Goal: Task Accomplishment & Management: Manage account settings

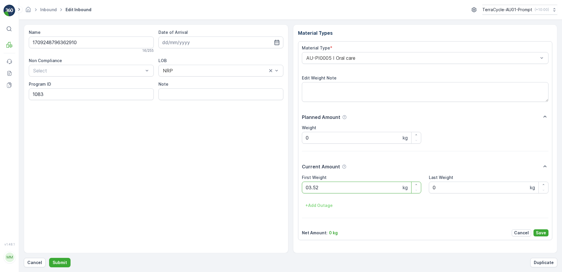
click at [49, 258] on button "Submit" at bounding box center [59, 262] width 21 height 9
click at [34, 265] on button "Cancel" at bounding box center [35, 262] width 22 height 9
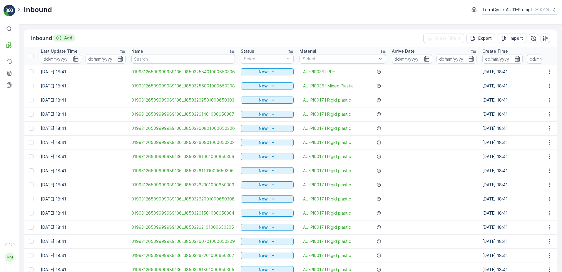
click at [70, 39] on p "Add" at bounding box center [68, 38] width 8 height 6
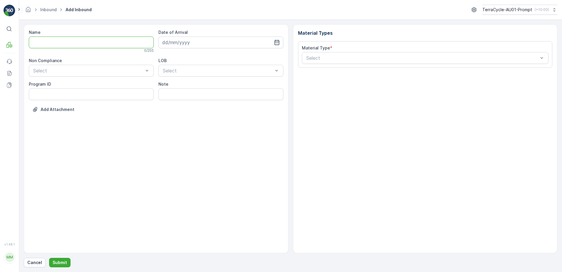
click at [68, 45] on input "Name" at bounding box center [91, 42] width 125 height 12
click at [49, 258] on button "Submit" at bounding box center [59, 262] width 21 height 9
type input "1579563709870050C"
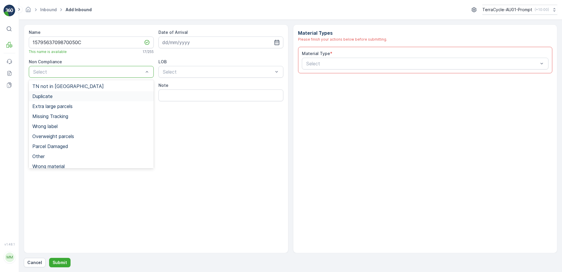
click at [59, 98] on div "Duplicate" at bounding box center [91, 95] width 118 height 5
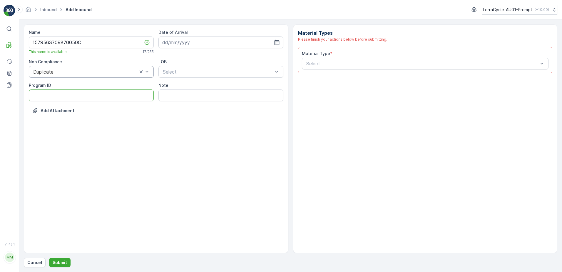
click at [54, 95] on ID "Program ID" at bounding box center [91, 95] width 125 height 12
type ID "1083"
click at [230, 44] on input at bounding box center [220, 42] width 125 height 12
drag, startPoint x: 189, startPoint y: 116, endPoint x: 192, endPoint y: 110, distance: 7.2
click at [189, 116] on div "19" at bounding box center [189, 114] width 9 height 9
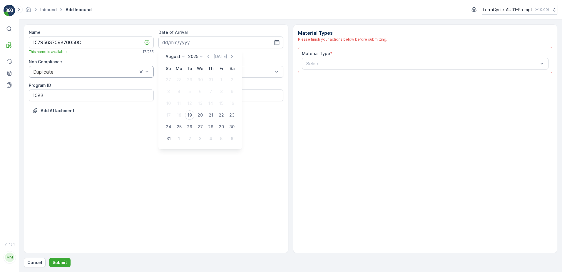
type input "[DATE]"
click at [205, 72] on div at bounding box center [217, 71] width 111 height 5
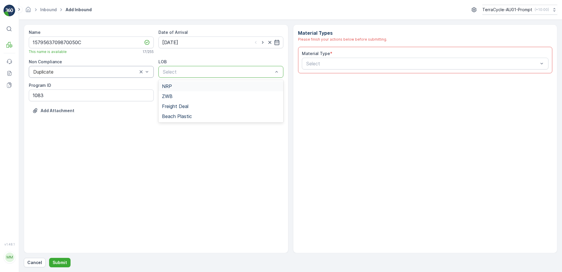
click at [201, 86] on div "NRP" at bounding box center [221, 85] width 118 height 5
click at [321, 63] on div at bounding box center [422, 63] width 233 height 5
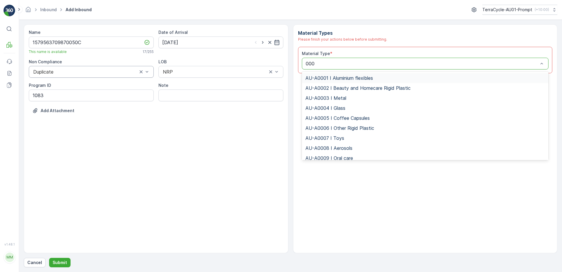
type input "0005"
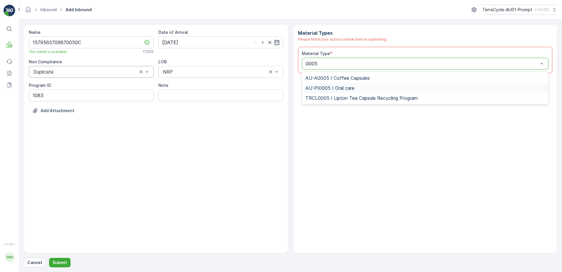
click at [322, 87] on span "AU-PI0005 I Oral care" at bounding box center [329, 87] width 49 height 5
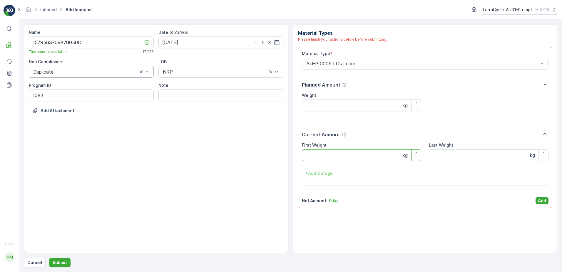
click at [322, 154] on Weight "First Weight" at bounding box center [362, 155] width 120 height 12
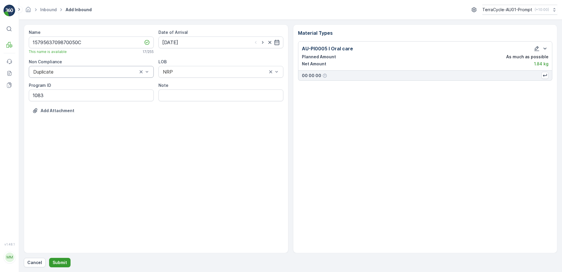
click at [62, 263] on p "Submit" at bounding box center [60, 262] width 14 height 6
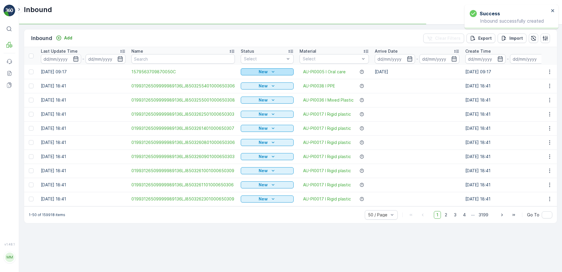
click at [275, 71] on div "New" at bounding box center [267, 72] width 48 height 6
click at [252, 86] on span "Scanned" at bounding box center [251, 89] width 17 height 6
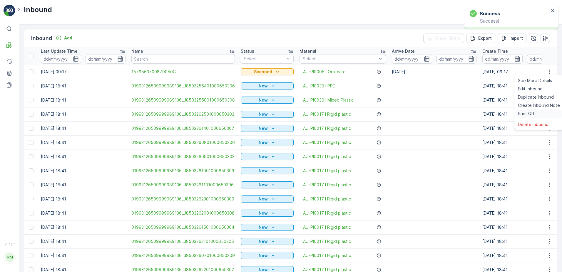
click at [534, 114] on div "Print QR" at bounding box center [539, 113] width 47 height 8
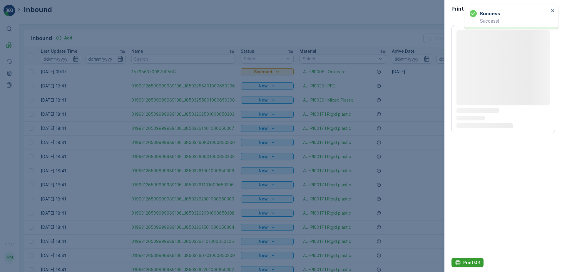
click at [470, 261] on p "Print QR" at bounding box center [471, 262] width 17 height 6
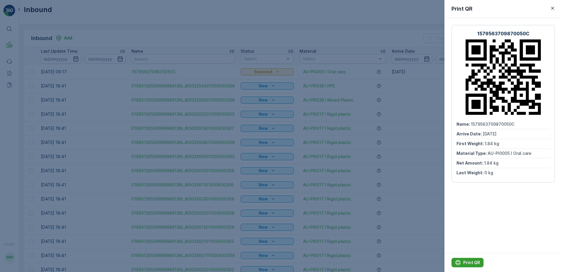
click at [464, 260] on p "Print QR" at bounding box center [471, 262] width 17 height 6
click at [551, 7] on icon "button" at bounding box center [553, 8] width 6 height 6
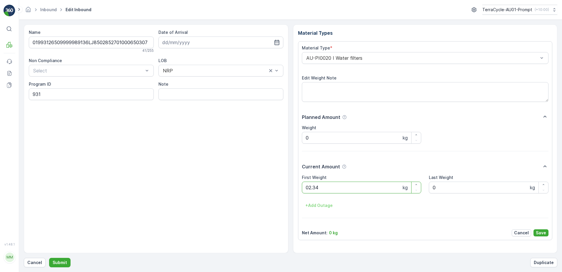
click at [49, 258] on button "Submit" at bounding box center [59, 262] width 21 height 9
click at [37, 260] on p "Cancel" at bounding box center [34, 262] width 15 height 6
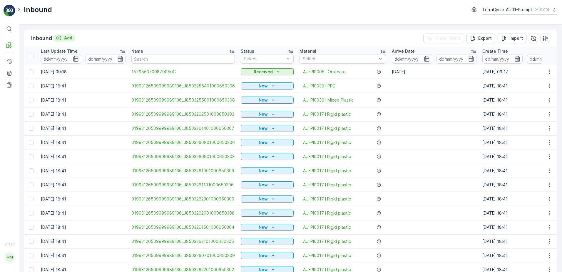
click at [69, 37] on p "Add" at bounding box center [68, 38] width 8 height 6
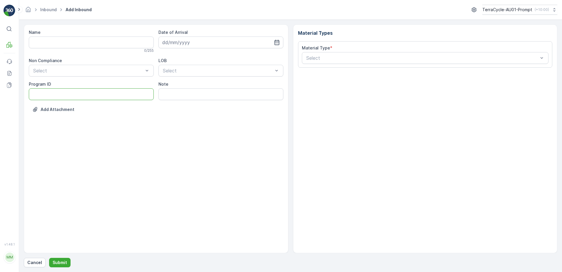
click at [60, 94] on ID "Program ID" at bounding box center [91, 94] width 125 height 12
type ID "399"
click at [52, 43] on input "Name" at bounding box center [91, 42] width 125 height 12
click at [49, 258] on button "Submit" at bounding box center [59, 262] width 21 height 9
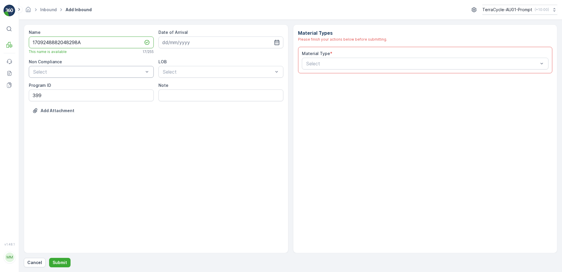
type input "1709248882048298A"
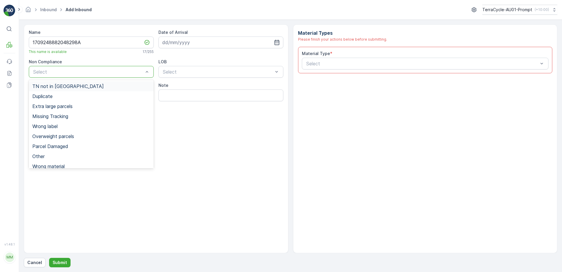
click at [41, 69] on div at bounding box center [88, 71] width 111 height 5
click at [58, 98] on div "Duplicate" at bounding box center [91, 95] width 118 height 5
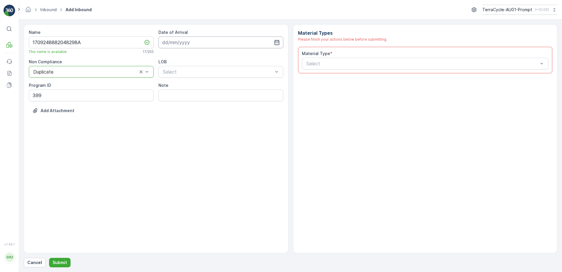
click at [204, 38] on input at bounding box center [220, 42] width 125 height 12
click at [189, 116] on div "19" at bounding box center [189, 114] width 9 height 9
type input "[DATE]"
click at [200, 72] on div at bounding box center [217, 71] width 111 height 5
click at [196, 86] on div "NRP" at bounding box center [221, 85] width 118 height 5
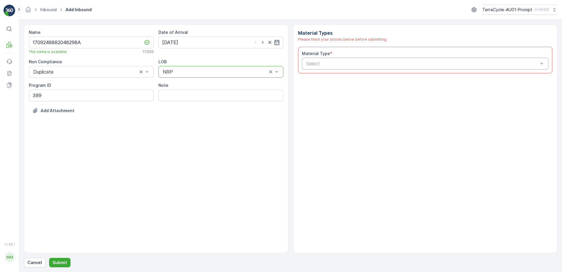
click at [321, 64] on div at bounding box center [422, 63] width 233 height 5
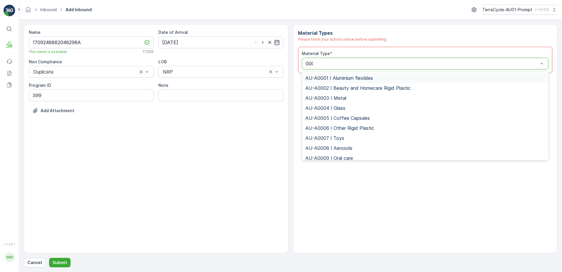
type input "0001"
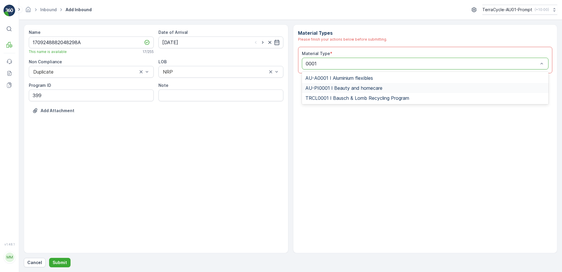
click at [355, 86] on span "AU-PI0001 I Beauty and homecare" at bounding box center [343, 87] width 77 height 5
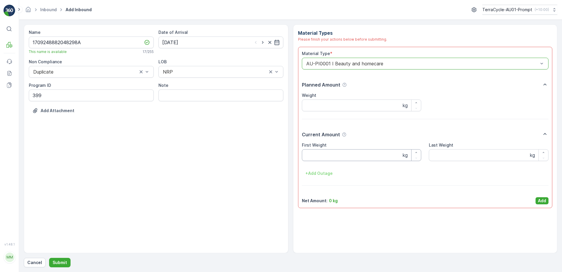
click at [342, 153] on Weight "First Weight" at bounding box center [362, 155] width 120 height 12
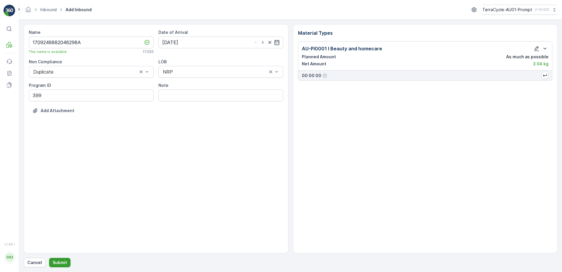
click at [58, 263] on p "Submit" at bounding box center [60, 262] width 14 height 6
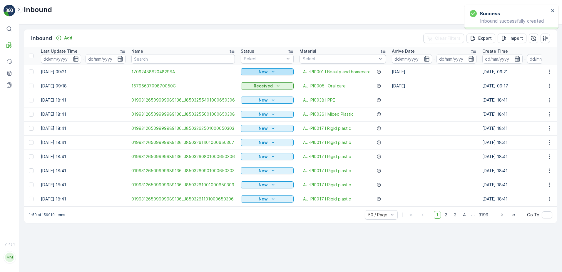
click at [265, 74] on p "New" at bounding box center [263, 72] width 9 height 6
drag, startPoint x: 253, startPoint y: 92, endPoint x: 256, endPoint y: 88, distance: 5.0
click at [255, 90] on div "Scanned" at bounding box center [252, 89] width 24 height 8
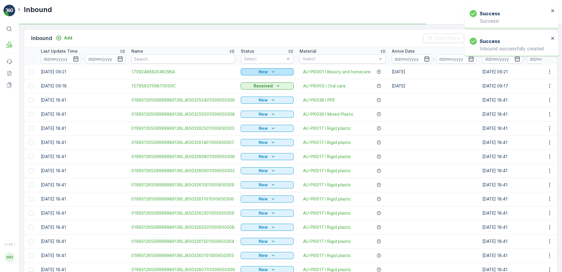
click at [270, 73] on icon "New" at bounding box center [273, 72] width 6 height 6
click at [549, 72] on icon "button" at bounding box center [550, 72] width 6 height 6
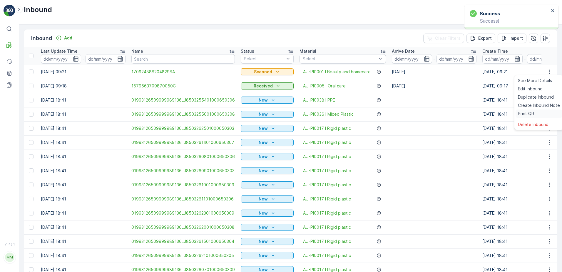
click at [536, 115] on div "Print QR" at bounding box center [539, 113] width 47 height 8
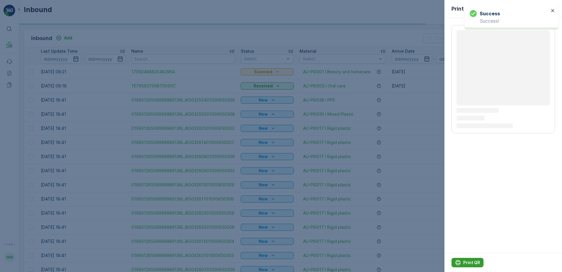
click at [463, 262] on div "Print QR" at bounding box center [467, 262] width 25 height 6
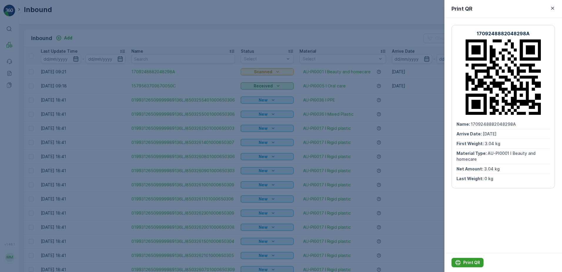
click at [467, 262] on p "Print QR" at bounding box center [471, 262] width 17 height 6
click at [555, 9] on icon "button" at bounding box center [553, 8] width 6 height 6
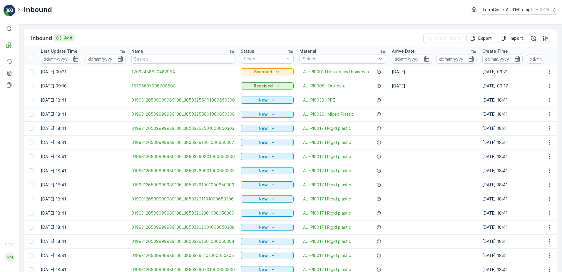
click at [70, 37] on p "Add" at bounding box center [68, 38] width 8 height 6
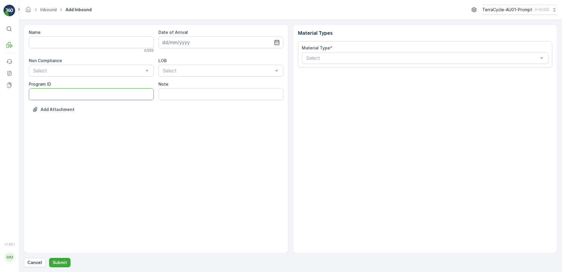
click at [65, 93] on ID "Program ID" at bounding box center [91, 94] width 125 height 12
type ID "399"
click at [66, 42] on input "Name" at bounding box center [91, 42] width 125 height 12
click at [49, 258] on button "Submit" at bounding box center [59, 262] width 21 height 9
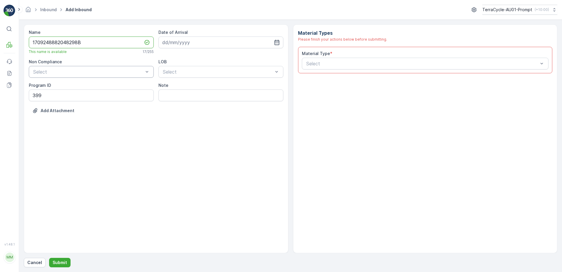
type input "1709248882048298B"
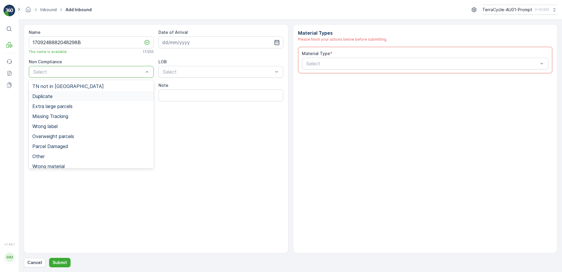
drag, startPoint x: 60, startPoint y: 94, endPoint x: 100, endPoint y: 90, distance: 40.5
click at [60, 94] on div "Duplicate" at bounding box center [91, 95] width 118 height 5
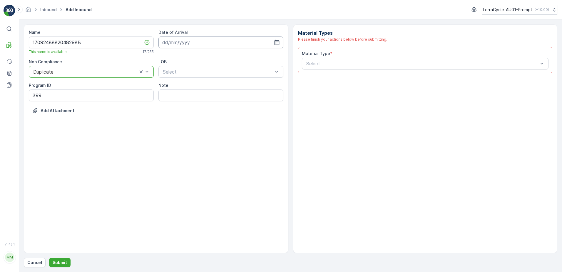
click at [213, 41] on input at bounding box center [220, 42] width 125 height 12
click at [190, 115] on div "19" at bounding box center [189, 114] width 9 height 9
type input "[DATE]"
click at [203, 71] on div at bounding box center [217, 71] width 111 height 5
drag, startPoint x: 196, startPoint y: 87, endPoint x: 208, endPoint y: 85, distance: 11.9
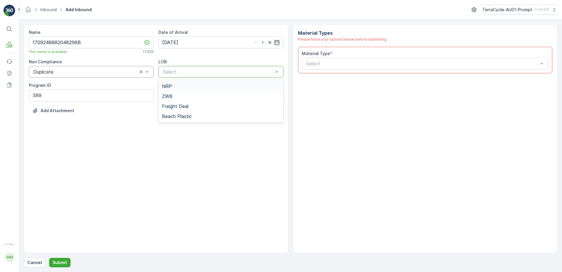
click at [196, 87] on div "NRP" at bounding box center [221, 85] width 118 height 5
click at [316, 63] on div at bounding box center [422, 63] width 233 height 5
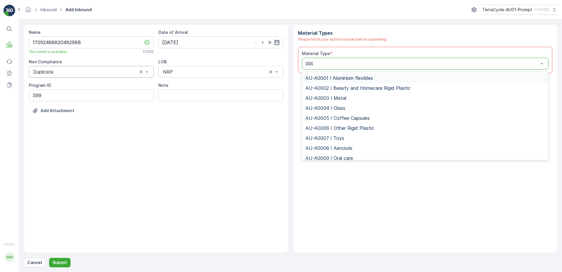
type input "0001"
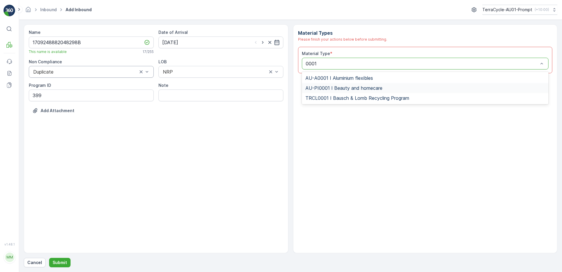
click at [339, 86] on span "AU-PI0001 I Beauty and homecare" at bounding box center [343, 87] width 77 height 5
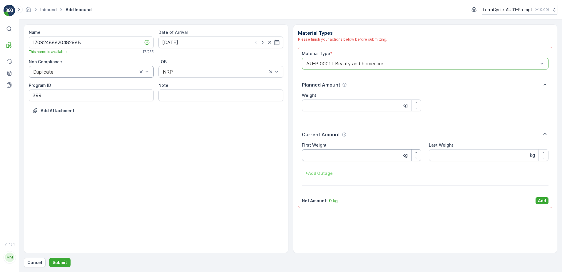
click at [332, 151] on Weight "First Weight" at bounding box center [362, 155] width 120 height 12
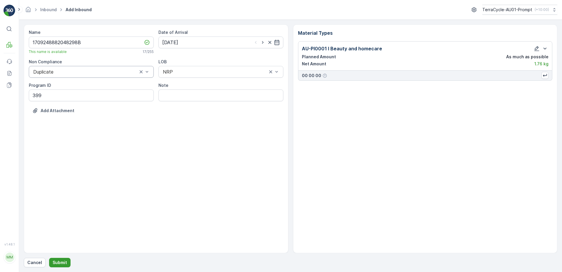
click at [65, 259] on button "Submit" at bounding box center [59, 262] width 21 height 9
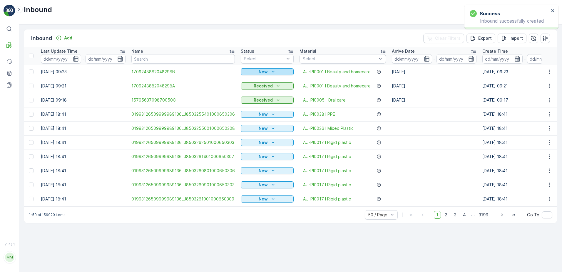
click at [265, 71] on p "New" at bounding box center [263, 72] width 9 height 6
click at [256, 88] on span "Scanned" at bounding box center [251, 89] width 17 height 6
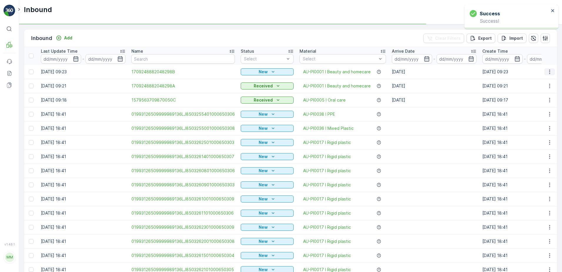
click at [549, 71] on icon "button" at bounding box center [549, 71] width 1 height 4
click at [547, 72] on icon "button" at bounding box center [550, 72] width 6 height 6
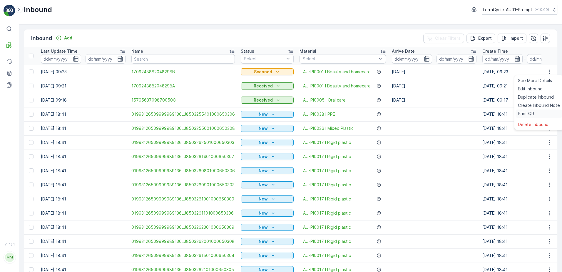
click at [536, 112] on div "Print QR" at bounding box center [539, 113] width 47 height 8
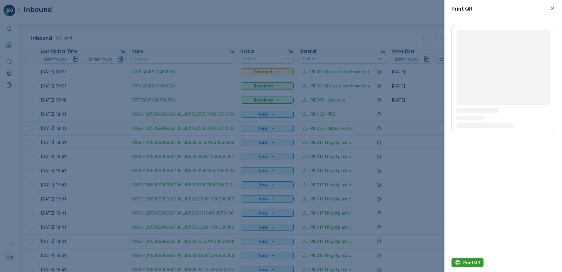
click at [473, 263] on p "Print QR" at bounding box center [471, 262] width 17 height 6
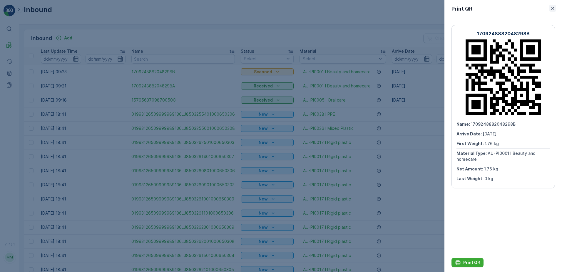
click at [554, 8] on icon "button" at bounding box center [553, 8] width 6 height 6
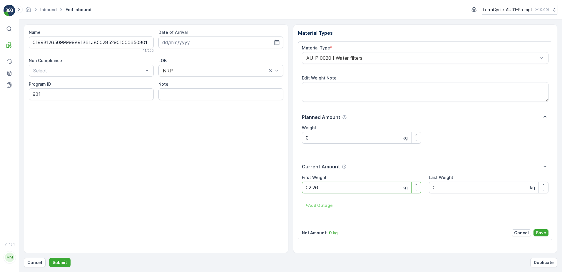
click at [49, 258] on button "Submit" at bounding box center [59, 262] width 21 height 9
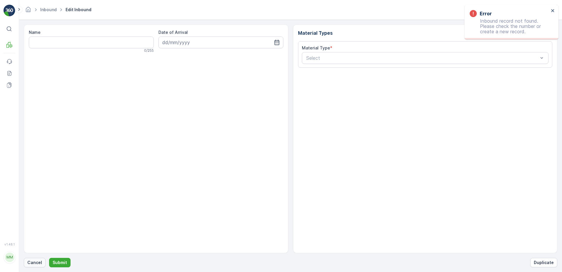
click at [38, 263] on p "Cancel" at bounding box center [34, 262] width 15 height 6
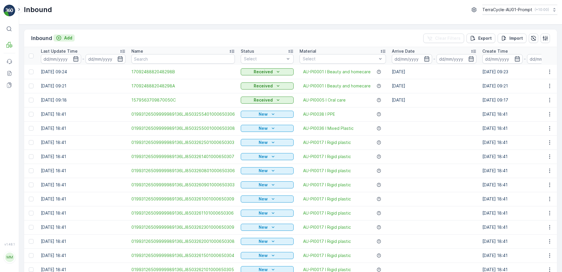
click at [67, 39] on p "Add" at bounding box center [68, 38] width 8 height 6
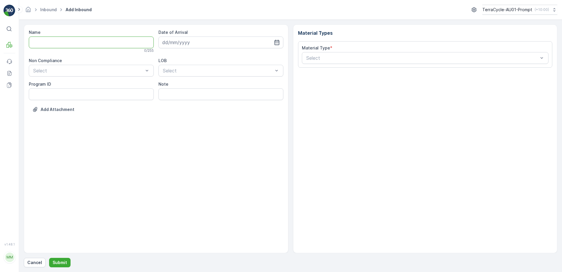
click at [66, 40] on input "Name" at bounding box center [91, 42] width 125 height 12
type input "019931265099999891ZX2001337501000650803"
click at [49, 258] on button "Submit" at bounding box center [59, 262] width 21 height 9
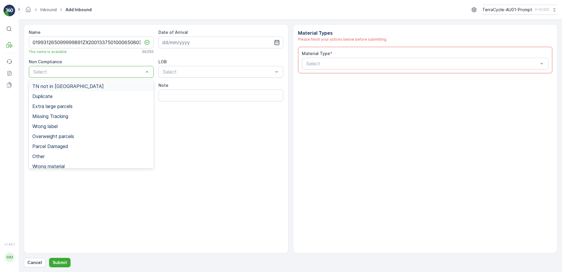
click at [63, 71] on div at bounding box center [88, 71] width 111 height 5
click at [53, 87] on span "TN not in [GEOGRAPHIC_DATA]" at bounding box center [67, 85] width 71 height 5
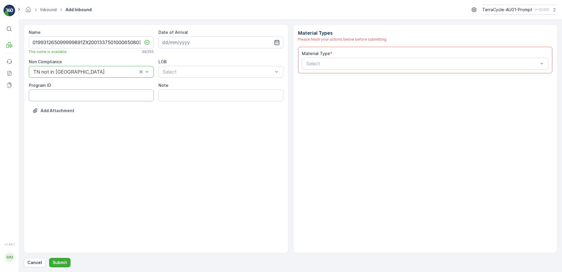
click at [44, 97] on ID "Program ID" at bounding box center [91, 95] width 125 height 12
type ID "CS83-M"
click at [201, 40] on input at bounding box center [220, 42] width 125 height 12
click at [189, 116] on div "19" at bounding box center [189, 114] width 9 height 9
type input "[DATE]"
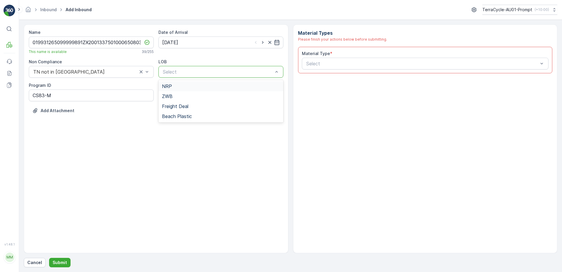
click at [207, 72] on div at bounding box center [217, 71] width 111 height 5
click at [195, 96] on div "ZWB" at bounding box center [221, 95] width 118 height 5
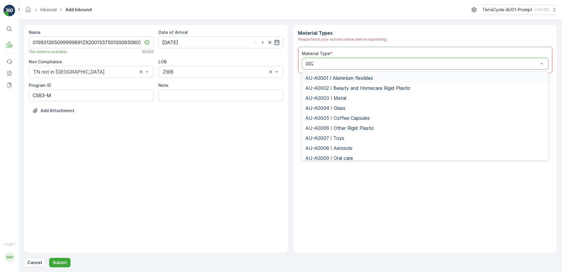
type input "0023"
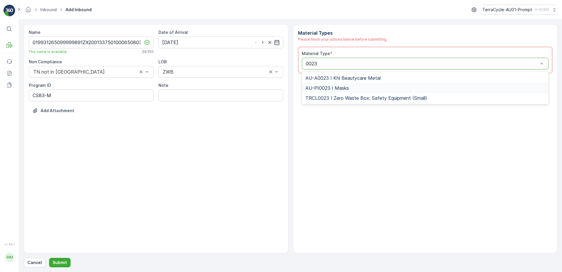
click at [346, 89] on span "AU-PI0023 I Masks" at bounding box center [327, 87] width 44 height 5
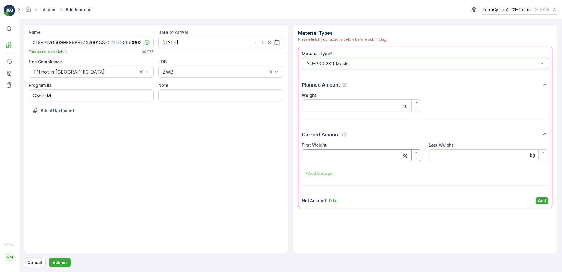
click at [332, 156] on Weight "First Weight" at bounding box center [362, 155] width 120 height 12
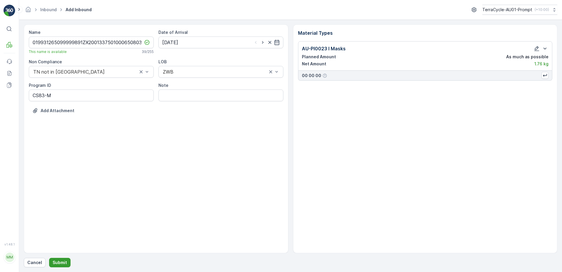
click at [57, 260] on p "Submit" at bounding box center [60, 262] width 14 height 6
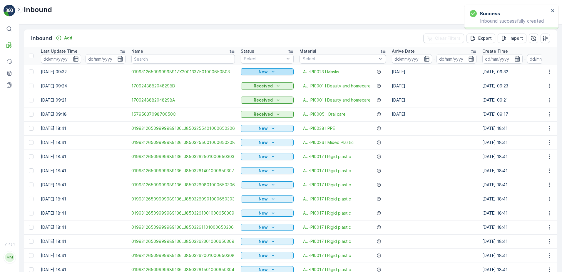
drag, startPoint x: 235, startPoint y: 50, endPoint x: 262, endPoint y: 72, distance: 35.9
click at [262, 72] on p "New" at bounding box center [263, 72] width 9 height 6
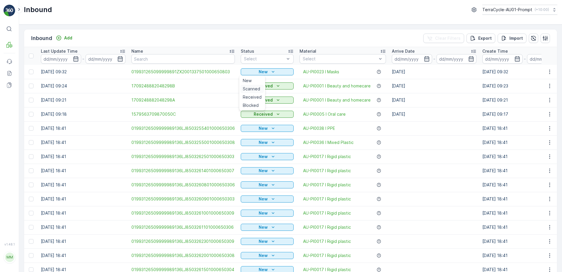
click at [256, 87] on span "Scanned" at bounding box center [251, 89] width 17 height 6
click at [70, 36] on p "Add" at bounding box center [68, 38] width 8 height 6
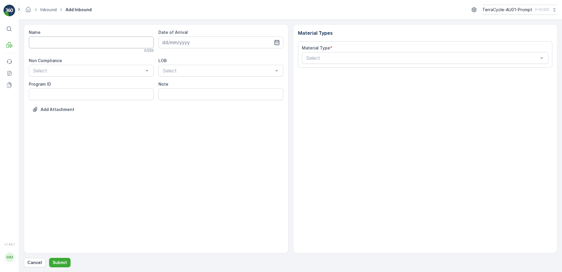
click at [73, 42] on input "Name" at bounding box center [91, 42] width 125 height 12
click at [49, 258] on button "Submit" at bounding box center [59, 262] width 21 height 9
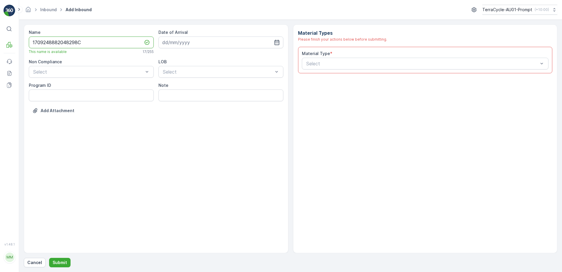
type input "1709248882048298C"
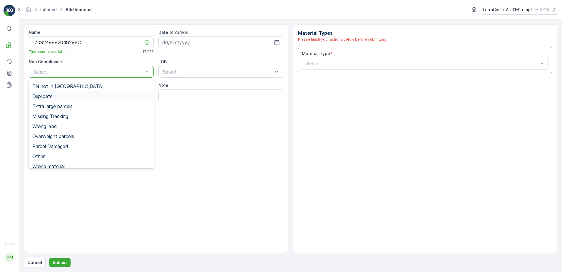
click at [52, 98] on span "Duplicate" at bounding box center [42, 95] width 20 height 5
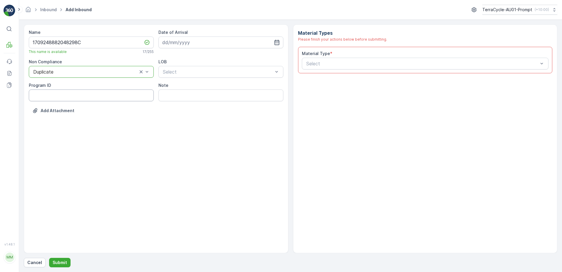
click at [52, 97] on ID "Program ID" at bounding box center [91, 95] width 125 height 12
type ID "399"
click at [189, 46] on input at bounding box center [220, 42] width 125 height 12
click at [190, 113] on div "19" at bounding box center [189, 114] width 9 height 9
type input "[DATE]"
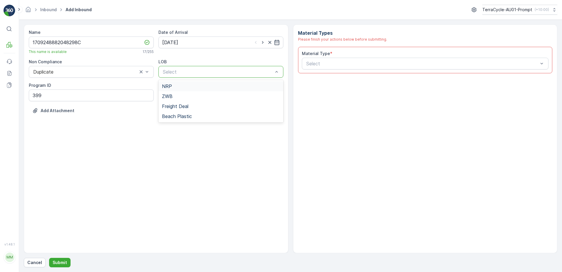
click at [200, 74] on div at bounding box center [217, 71] width 111 height 5
click at [193, 84] on div "NRP" at bounding box center [221, 85] width 118 height 5
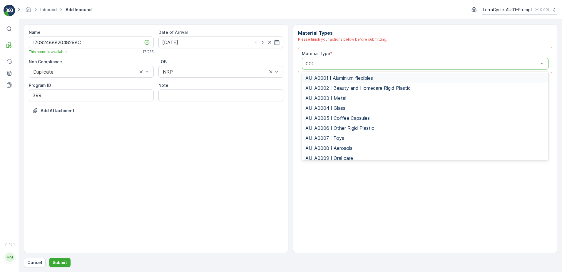
type input "0001"
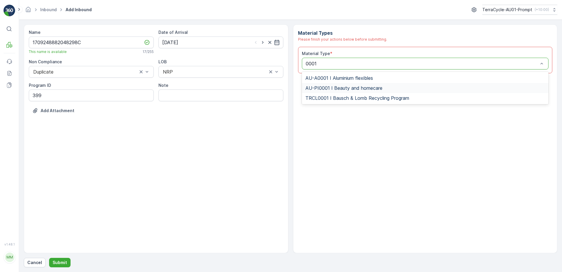
click at [370, 88] on span "AU-PI0001 I Beauty and homecare" at bounding box center [343, 87] width 77 height 5
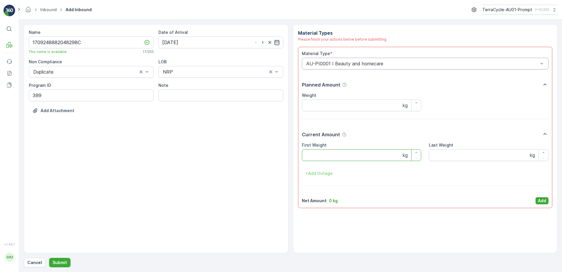
click at [348, 158] on Weight "First Weight" at bounding box center [362, 155] width 120 height 12
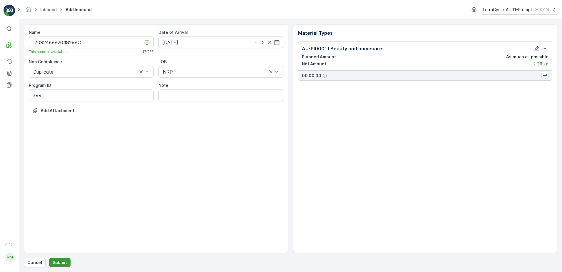
click at [57, 258] on button "Submit" at bounding box center [59, 262] width 21 height 9
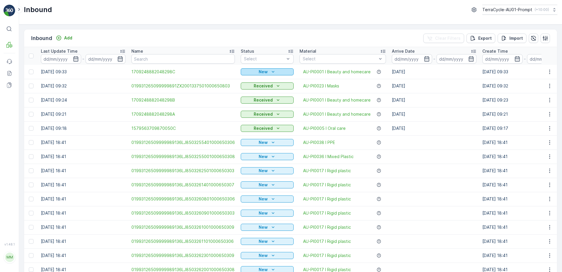
click at [268, 73] on div "New" at bounding box center [267, 72] width 48 height 6
click at [259, 89] on span "Scanned" at bounding box center [251, 89] width 17 height 6
click at [549, 70] on icon "button" at bounding box center [549, 71] width 1 height 4
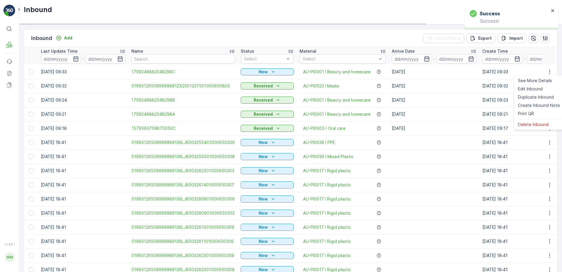
click at [530, 113] on td "[DATE] 09:21" at bounding box center [524, 114] width 91 height 14
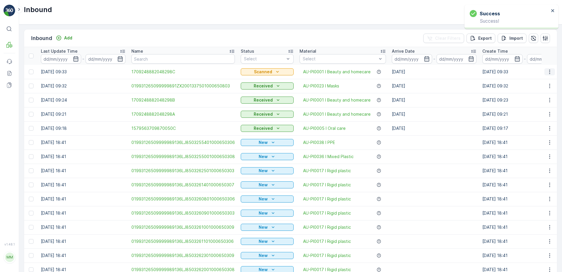
click at [550, 70] on icon "button" at bounding box center [550, 72] width 6 height 6
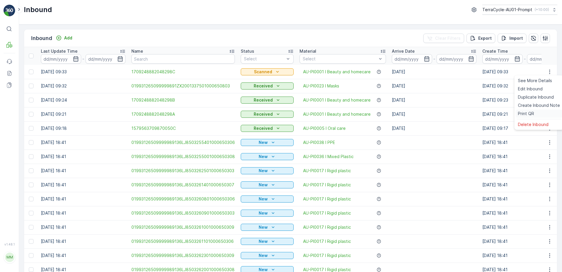
click at [529, 114] on span "Print QR" at bounding box center [526, 114] width 16 height 6
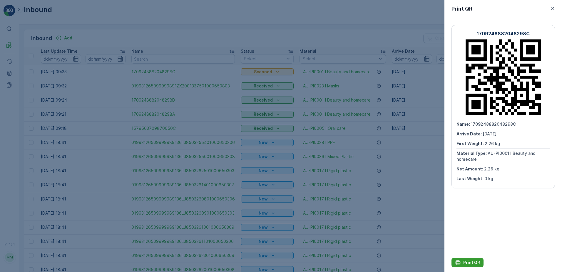
click at [466, 263] on p "Print QR" at bounding box center [471, 262] width 17 height 6
click at [555, 8] on icon "button" at bounding box center [553, 8] width 6 height 6
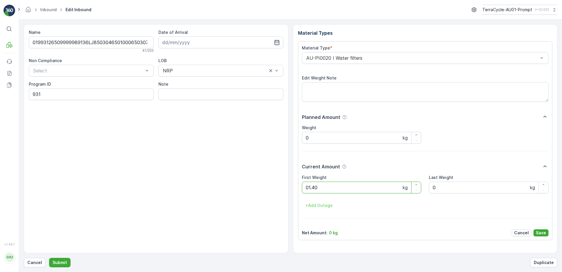
click at [49, 258] on button "Submit" at bounding box center [59, 262] width 21 height 9
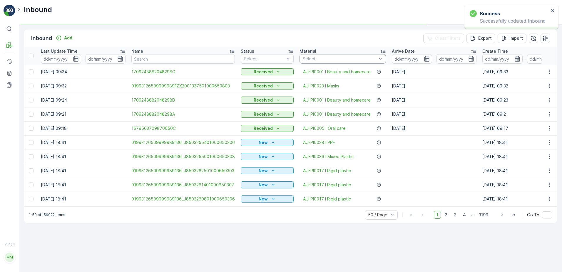
click at [331, 55] on div "Select" at bounding box center [343, 58] width 86 height 9
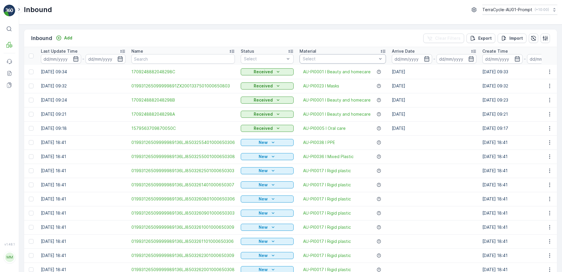
click at [334, 58] on div at bounding box center [339, 58] width 75 height 5
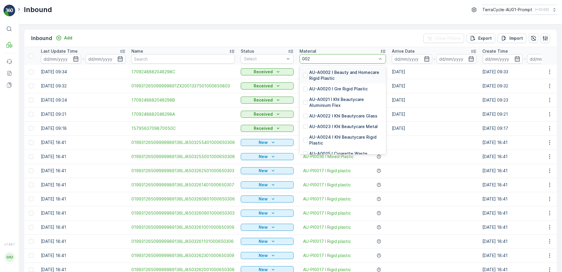
type input "0020"
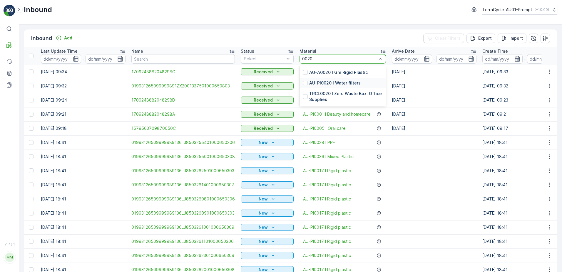
click at [335, 83] on p "AU-PI0020 I Water filters" at bounding box center [334, 83] width 51 height 6
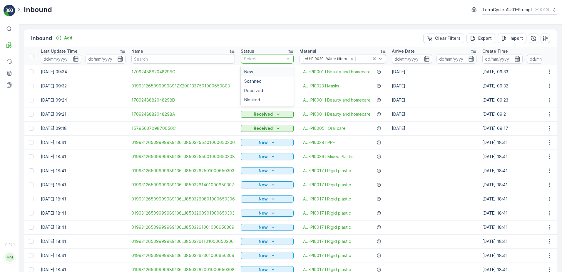
click at [262, 59] on div at bounding box center [264, 58] width 42 height 5
drag, startPoint x: 254, startPoint y: 81, endPoint x: 260, endPoint y: 77, distance: 7.3
click at [256, 80] on span "Scanned" at bounding box center [252, 81] width 17 height 5
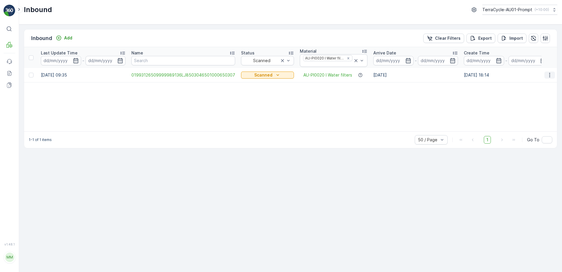
click at [551, 74] on icon "button" at bounding box center [550, 75] width 6 height 6
click at [529, 116] on span "Print QR" at bounding box center [526, 117] width 16 height 6
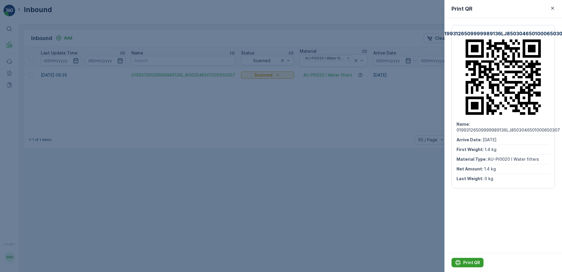
click at [461, 260] on icon "Print QR" at bounding box center [458, 262] width 6 height 6
click at [553, 8] on icon "button" at bounding box center [552, 8] width 3 height 3
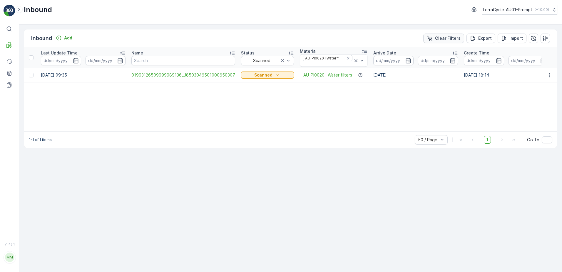
click at [455, 36] on p "Clear Filters" at bounding box center [448, 38] width 26 height 6
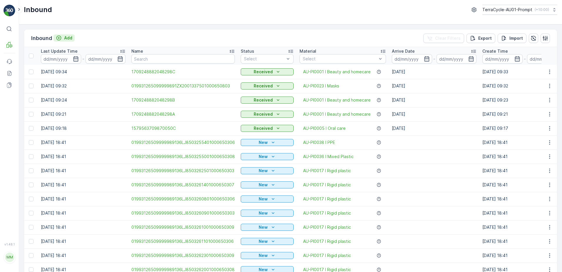
click at [67, 37] on p "Add" at bounding box center [68, 38] width 8 height 6
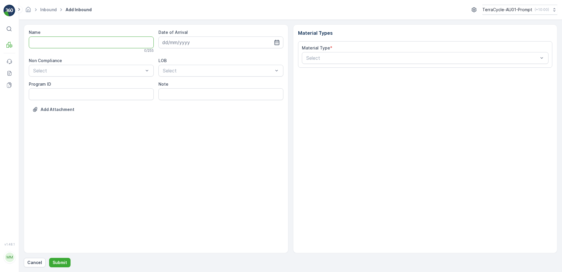
click at [76, 42] on input "Name" at bounding box center [91, 42] width 125 height 12
click at [49, 258] on button "Submit" at bounding box center [59, 262] width 21 height 9
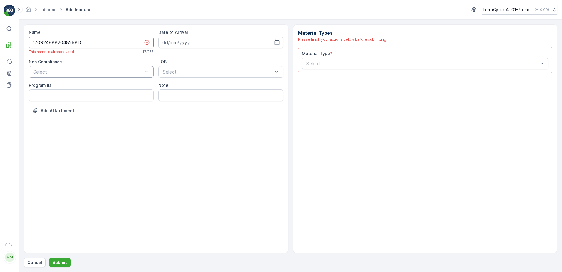
type input "1709248882048298D"
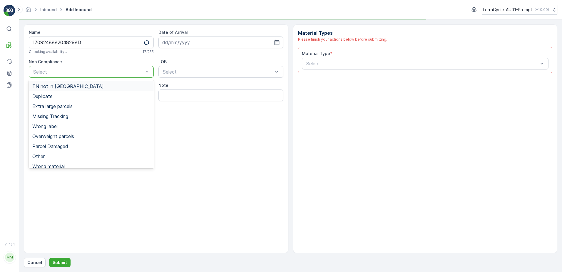
click at [63, 71] on div at bounding box center [88, 71] width 111 height 5
click at [56, 96] on div "Duplicate" at bounding box center [91, 95] width 118 height 5
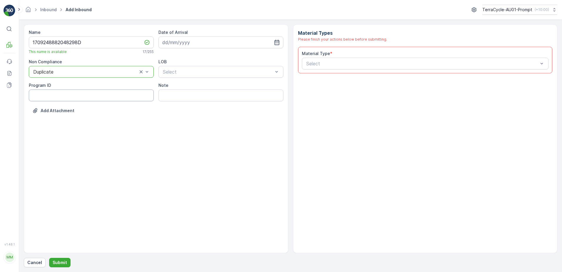
click at [55, 95] on ID "Program ID" at bounding box center [91, 95] width 125 height 12
type ID "399"
click at [187, 46] on input at bounding box center [220, 42] width 125 height 12
drag, startPoint x: 191, startPoint y: 115, endPoint x: 206, endPoint y: 84, distance: 34.2
click at [191, 114] on div "19" at bounding box center [189, 114] width 9 height 9
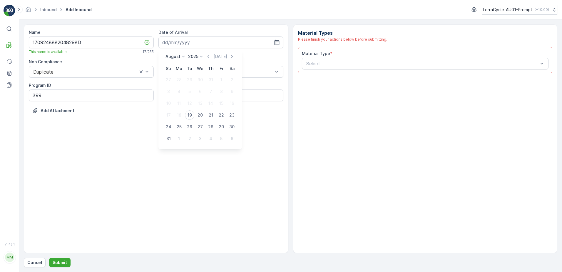
type input "[DATE]"
click at [213, 71] on div at bounding box center [217, 71] width 111 height 5
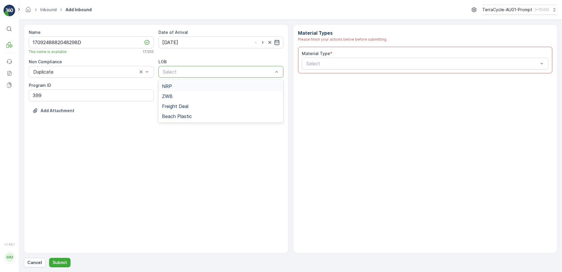
click at [201, 89] on div "NRP" at bounding box center [220, 86] width 125 height 10
click at [310, 63] on div at bounding box center [422, 63] width 233 height 5
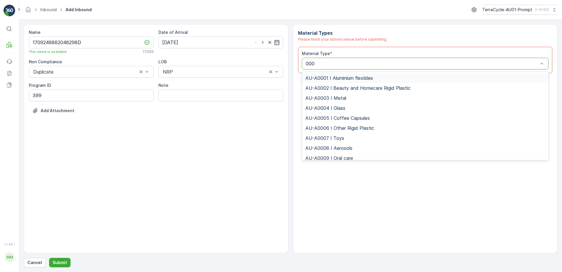
type input "0001"
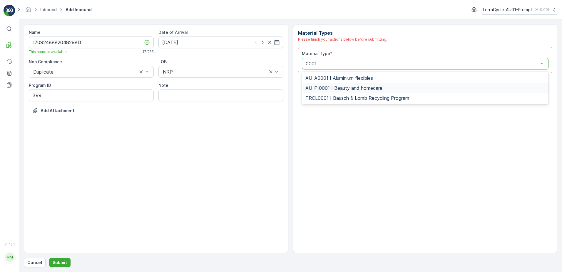
click at [338, 84] on div "AU-PI0001 I Beauty and homecare" at bounding box center [425, 88] width 247 height 10
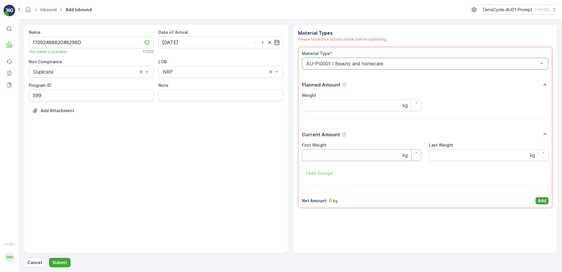
click at [325, 155] on Weight "First Weight" at bounding box center [362, 155] width 120 height 12
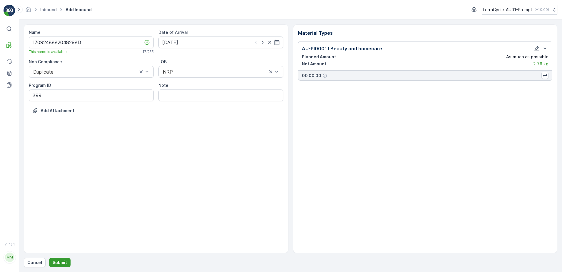
click at [55, 265] on p "Submit" at bounding box center [60, 262] width 14 height 6
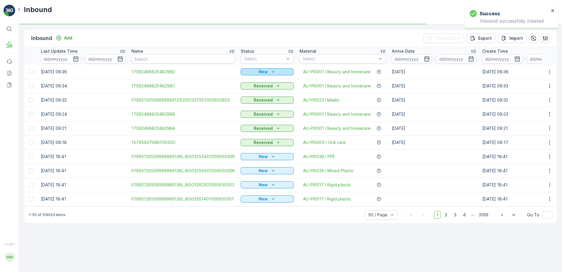
click at [270, 72] on icon "New" at bounding box center [273, 72] width 6 height 6
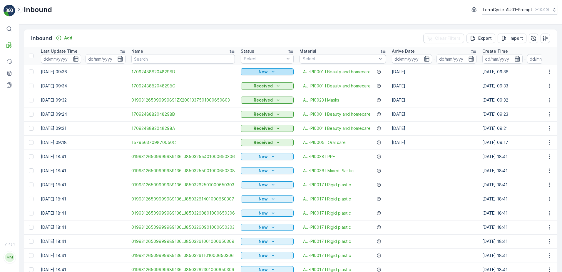
click at [261, 71] on p "New" at bounding box center [263, 72] width 9 height 6
click at [256, 88] on span "Scanned" at bounding box center [251, 89] width 17 height 6
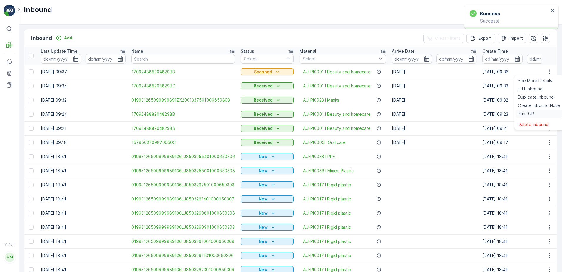
click at [524, 112] on span "Print QR" at bounding box center [526, 114] width 16 height 6
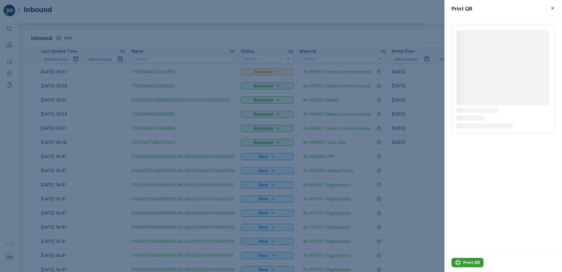
click at [468, 261] on p "Print QR" at bounding box center [471, 262] width 17 height 6
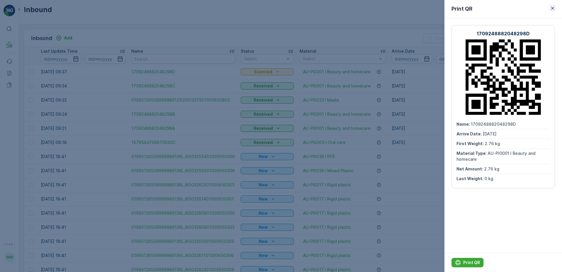
click at [552, 10] on icon "button" at bounding box center [553, 8] width 6 height 6
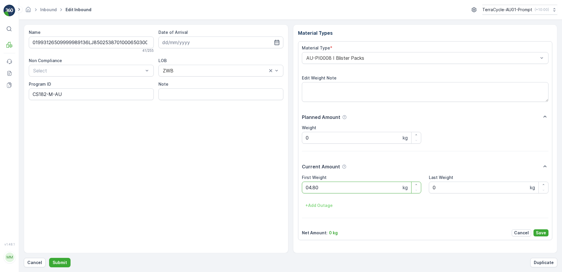
click at [49, 258] on button "Submit" at bounding box center [59, 262] width 21 height 9
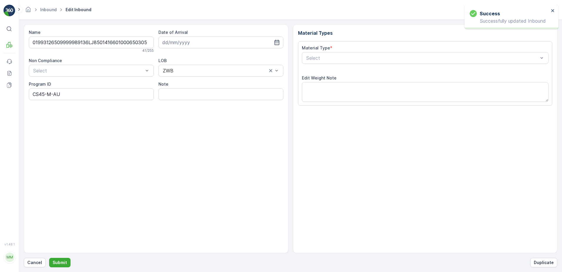
type input "[DATE]"
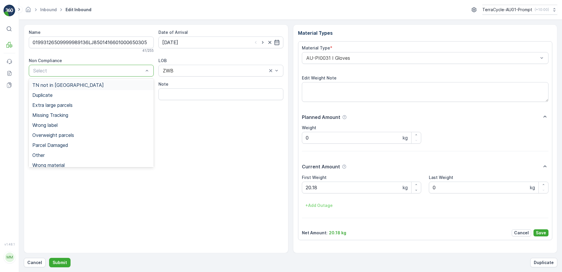
click at [116, 71] on div at bounding box center [88, 70] width 111 height 5
click at [71, 137] on span "Overweight parcels" at bounding box center [53, 134] width 42 height 5
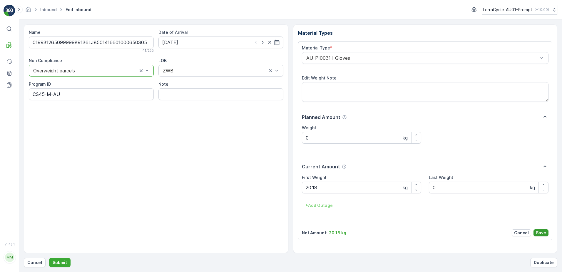
click at [540, 232] on p "Save" at bounding box center [541, 233] width 10 height 6
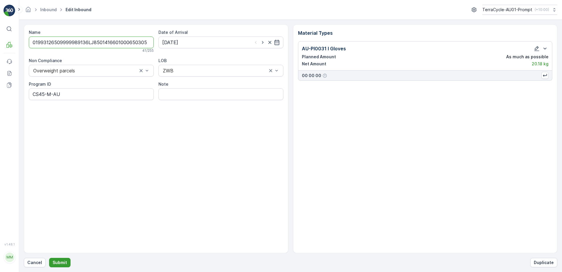
click at [59, 262] on p "Submit" at bounding box center [60, 262] width 14 height 6
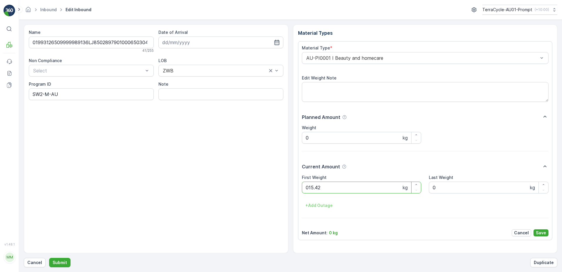
click at [49, 258] on button "Submit" at bounding box center [59, 262] width 21 height 9
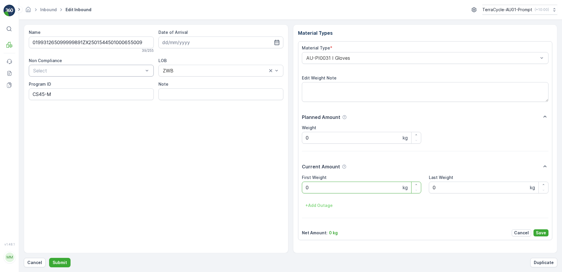
click at [91, 70] on div at bounding box center [88, 70] width 111 height 5
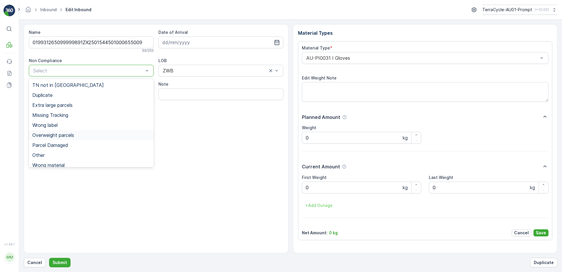
click at [69, 135] on span "Overweight parcels" at bounding box center [53, 134] width 42 height 5
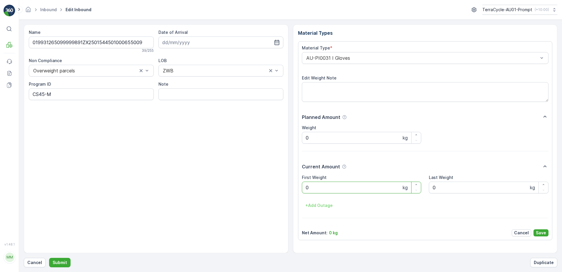
click at [326, 187] on Weight "0" at bounding box center [362, 187] width 120 height 12
click at [49, 258] on button "Submit" at bounding box center [59, 262] width 21 height 9
click at [48, 95] on ID "SW2-S-AU" at bounding box center [91, 94] width 125 height 12
click at [43, 93] on ID "SW2-M-AU" at bounding box center [91, 94] width 125 height 12
type ID "CS178-M-AU"
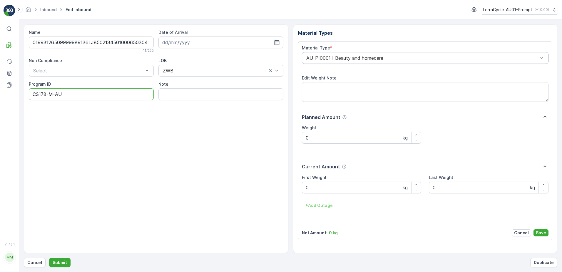
click at [302, 57] on div "AU-PI0001 I Beauty and homecare" at bounding box center [425, 58] width 247 height 12
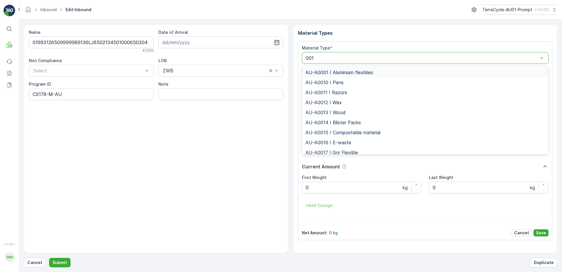
type input "0015"
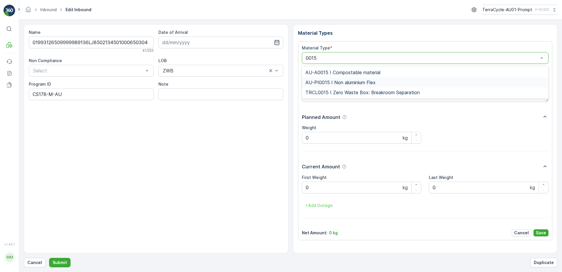
click at [337, 83] on span "AU-PI0015 I Non aluminium Flex" at bounding box center [340, 82] width 70 height 5
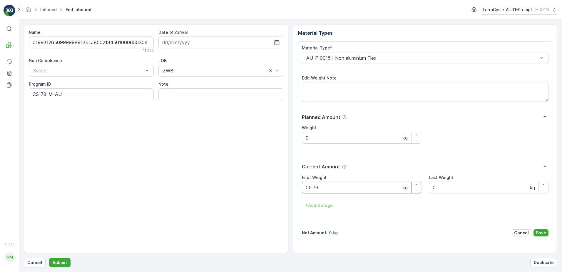
click at [49, 258] on button "Submit" at bounding box center [59, 262] width 21 height 9
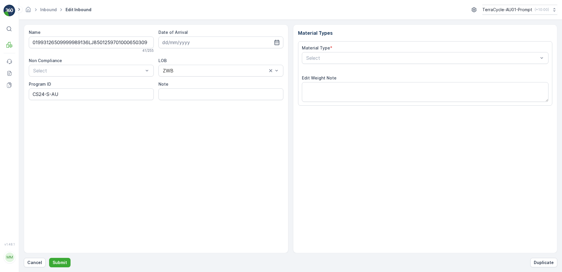
type input "[DATE]"
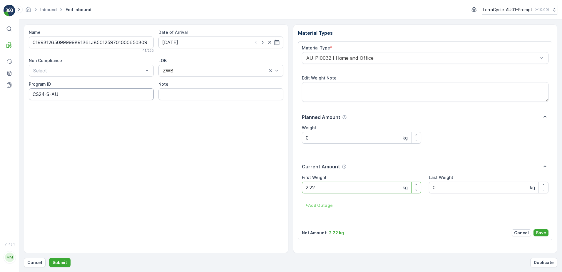
click at [44, 94] on ID "CS24-S-AU" at bounding box center [91, 94] width 125 height 12
type ID "CS178-S-AU"
click at [305, 59] on div "AU-PI0032 I Home and Office" at bounding box center [425, 58] width 247 height 12
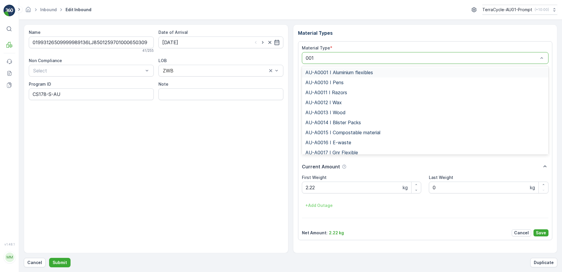
type input "0015"
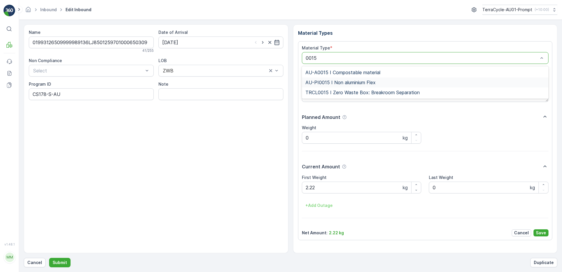
click at [360, 81] on span "AU-PI0015 I Non aluminium Flex" at bounding box center [340, 82] width 70 height 5
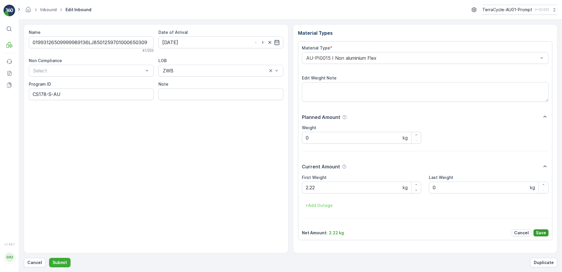
click at [546, 231] on p "Save" at bounding box center [541, 233] width 10 height 6
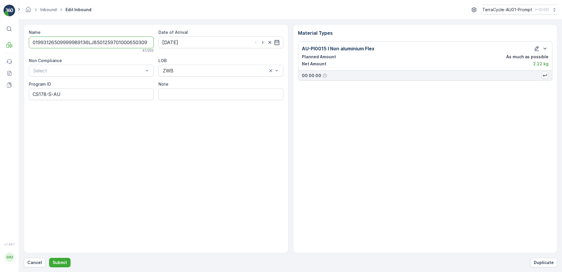
scroll to position [0, 1]
click at [58, 265] on p "Submit" at bounding box center [60, 262] width 14 height 6
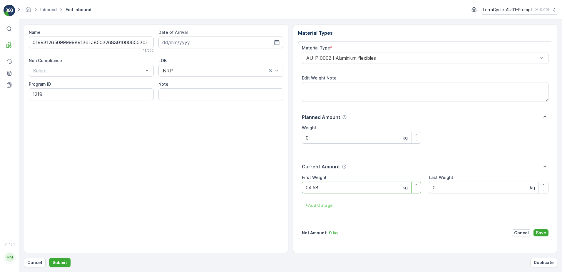
click at [49, 258] on button "Submit" at bounding box center [59, 262] width 21 height 9
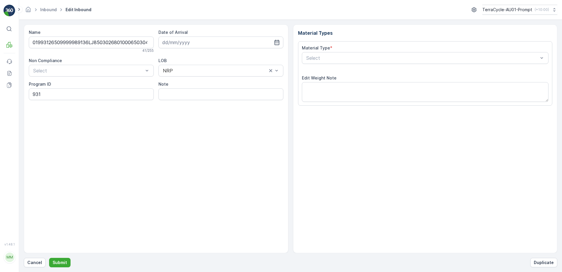
type input "[DATE]"
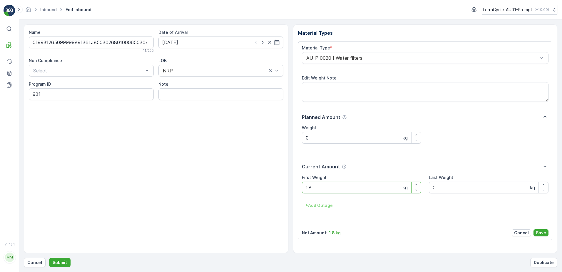
type Weight "1"
click at [49, 258] on button "Submit" at bounding box center [59, 262] width 21 height 9
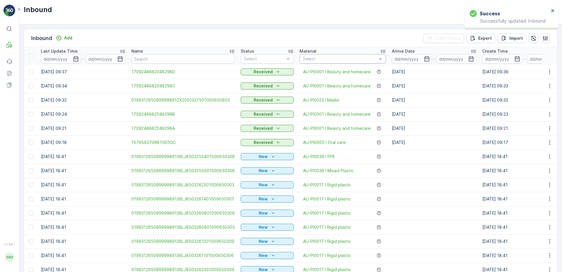
click at [335, 56] on div at bounding box center [339, 58] width 75 height 5
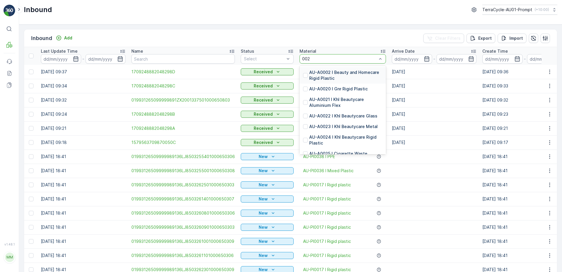
type input "0020"
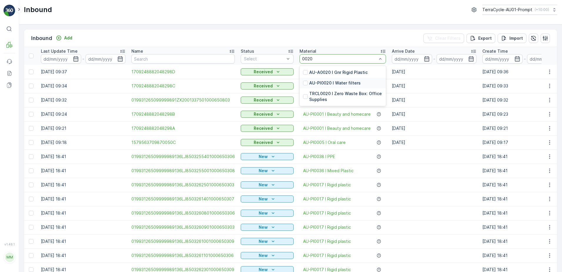
click at [339, 80] on div "AU-PI0020 I Water filters" at bounding box center [343, 83] width 86 height 11
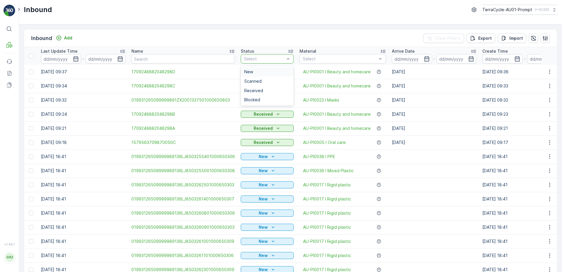
click at [267, 56] on div at bounding box center [264, 58] width 42 height 5
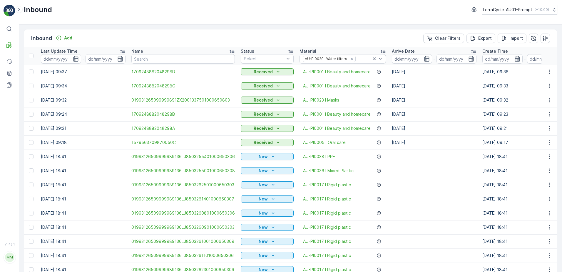
click at [260, 79] on td "Received" at bounding box center [267, 86] width 59 height 14
click at [266, 56] on div "Select" at bounding box center [267, 58] width 53 height 9
drag, startPoint x: 255, startPoint y: 79, endPoint x: 262, endPoint y: 78, distance: 7.1
click at [256, 79] on span "Scanned" at bounding box center [252, 81] width 17 height 5
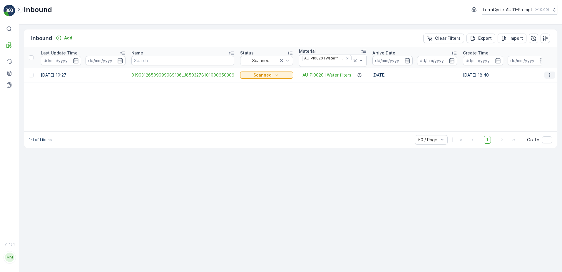
click at [549, 75] on icon "button" at bounding box center [550, 75] width 6 height 6
click at [528, 115] on span "Print QR" at bounding box center [526, 117] width 16 height 6
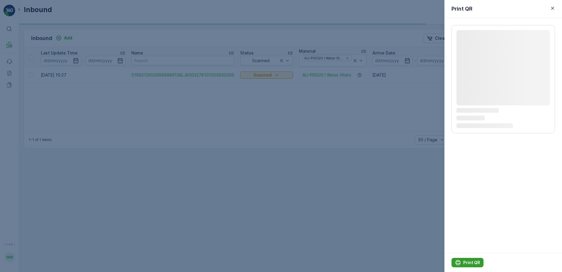
click at [466, 260] on p "Print QR" at bounding box center [471, 262] width 17 height 6
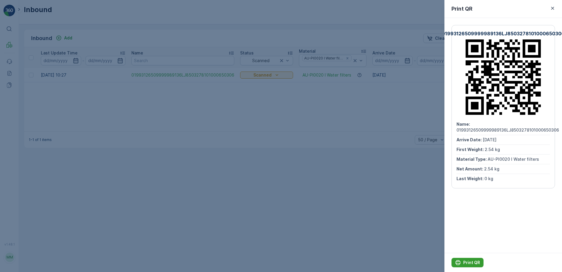
drag, startPoint x: 472, startPoint y: 267, endPoint x: 470, endPoint y: 263, distance: 4.1
click at [470, 263] on div "Print QR" at bounding box center [503, 262] width 118 height 19
click at [469, 263] on p "Print QR" at bounding box center [471, 262] width 17 height 6
click at [551, 7] on icon "button" at bounding box center [553, 8] width 6 height 6
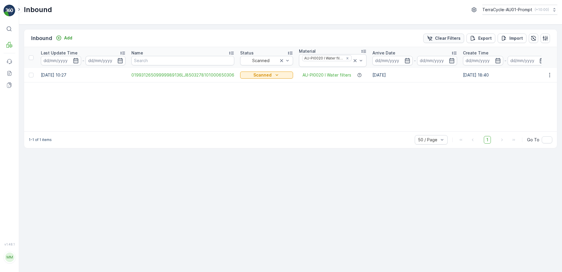
click at [449, 39] on p "Clear Filters" at bounding box center [448, 38] width 26 height 6
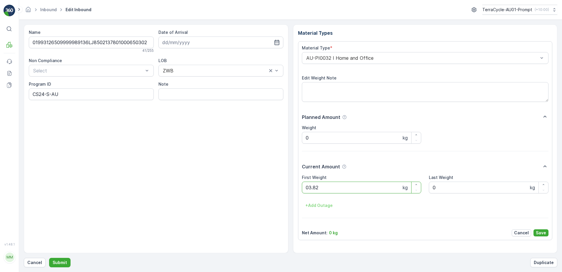
click button "Submit" at bounding box center [59, 262] width 21 height 9
click at [49, 258] on button "Submit" at bounding box center [59, 262] width 21 height 9
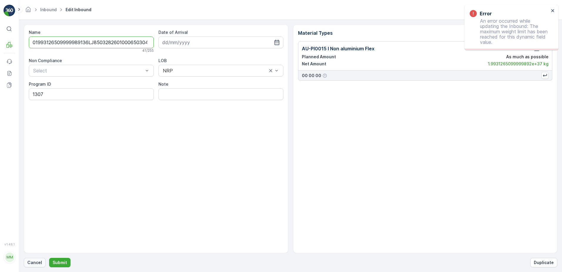
click at [31, 262] on p "Cancel" at bounding box center [34, 262] width 15 height 6
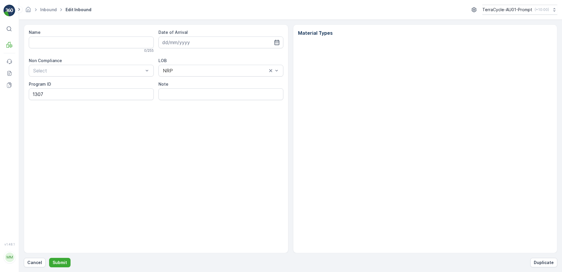
type input "01993126509999989136LJ8503282601000650304"
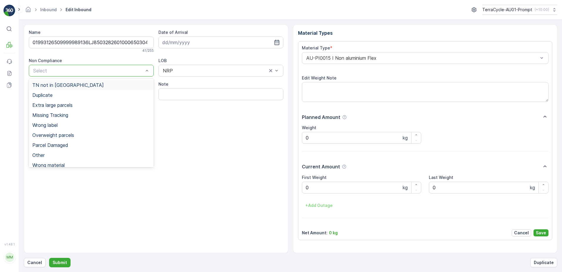
click at [144, 71] on div at bounding box center [88, 70] width 111 height 5
click at [59, 124] on div "Wrong label" at bounding box center [91, 124] width 118 height 5
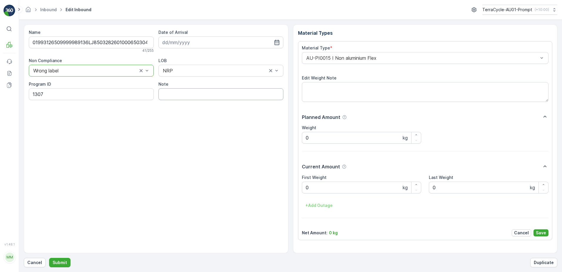
click at [177, 94] on input "Note" at bounding box center [220, 94] width 125 height 12
type input "BOX IS NOT SOFT PLASTICS IS COFFEE CAPS-PHOTO IN MEDIA FILE"
click at [312, 189] on Weight "0" at bounding box center [362, 187] width 120 height 12
click at [49, 258] on button "Submit" at bounding box center [59, 262] width 21 height 9
click at [32, 263] on p "Cancel" at bounding box center [34, 262] width 15 height 6
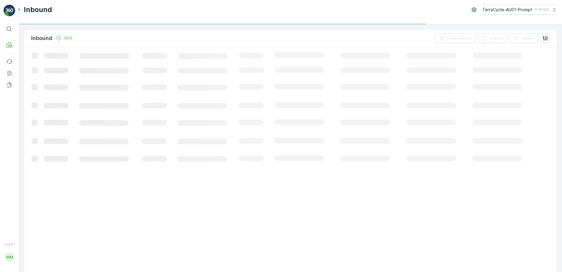
click at [68, 40] on p "Add" at bounding box center [68, 38] width 8 height 6
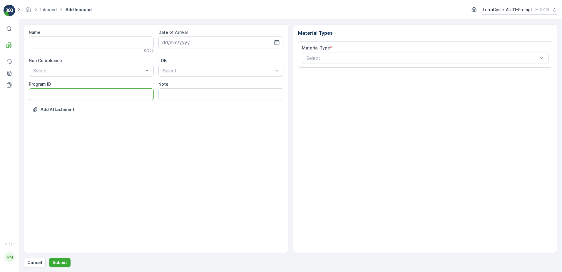
click at [38, 95] on ID "Program ID" at bounding box center [91, 94] width 125 height 12
type ID "1272"
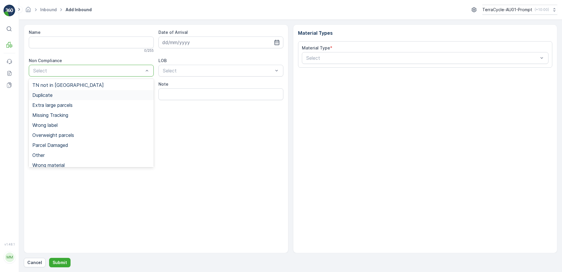
click at [52, 96] on span "Duplicate" at bounding box center [42, 94] width 20 height 5
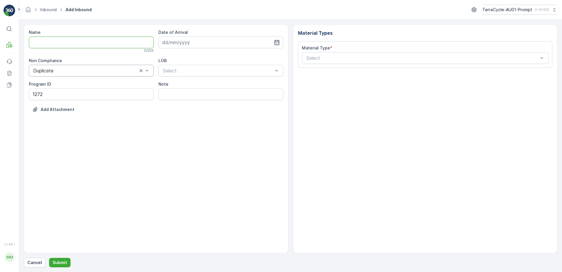
click at [59, 44] on input "Name" at bounding box center [91, 42] width 125 height 12
click at [49, 258] on button "Submit" at bounding box center [59, 262] width 21 height 9
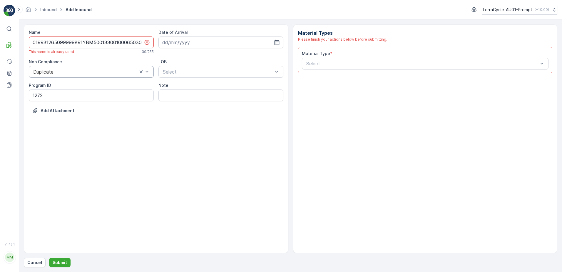
click at [143, 41] on input "019931265099999891YBM500133001000650309" at bounding box center [91, 42] width 125 height 12
click at [143, 42] on input "019931265099999891YBM500133001000650309" at bounding box center [91, 42] width 125 height 12
type input "019931265099999891YBM500133001000650309MM"
click at [203, 43] on input at bounding box center [220, 42] width 125 height 12
click at [190, 117] on div "19" at bounding box center [189, 114] width 9 height 9
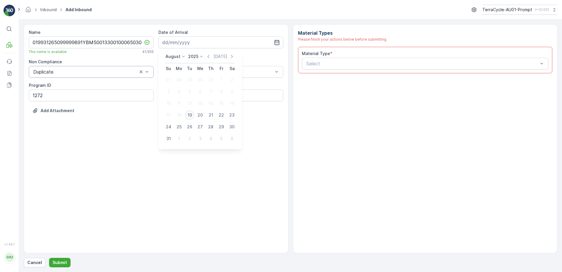
type input "[DATE]"
click at [207, 72] on div at bounding box center [217, 71] width 111 height 5
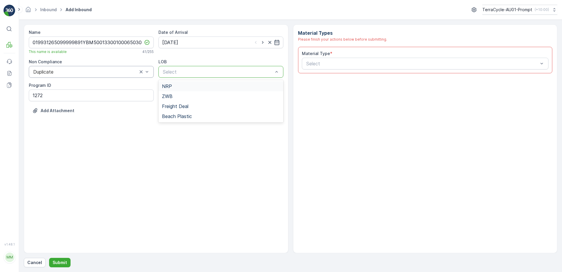
click at [191, 88] on div "NRP" at bounding box center [221, 85] width 118 height 5
click at [333, 64] on div at bounding box center [422, 63] width 233 height 5
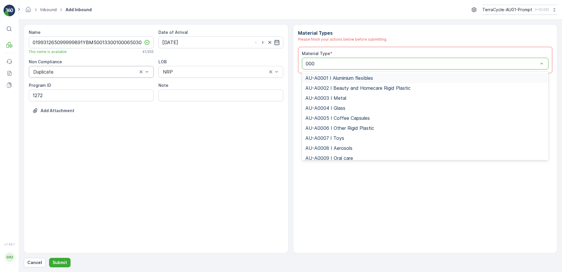
type input "0002"
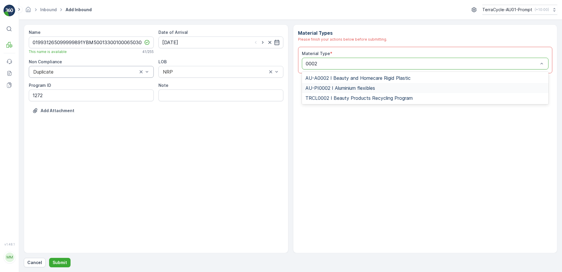
click at [350, 87] on span "AU-PI0002 I Aluminium flexibles" at bounding box center [340, 87] width 70 height 5
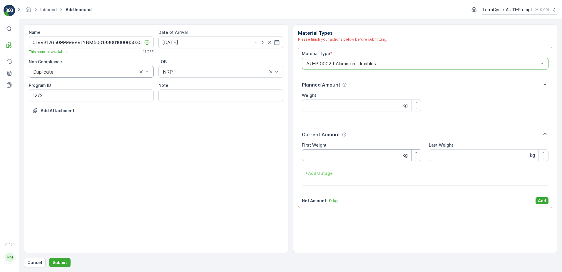
click at [341, 154] on Weight "First Weight" at bounding box center [362, 155] width 120 height 12
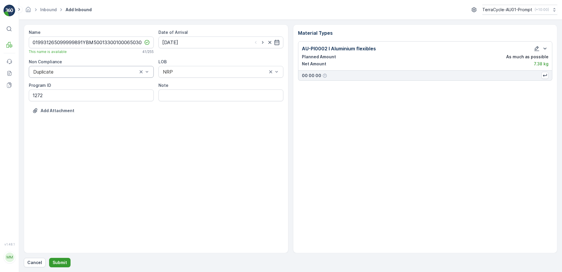
click at [60, 260] on p "Submit" at bounding box center [60, 262] width 14 height 6
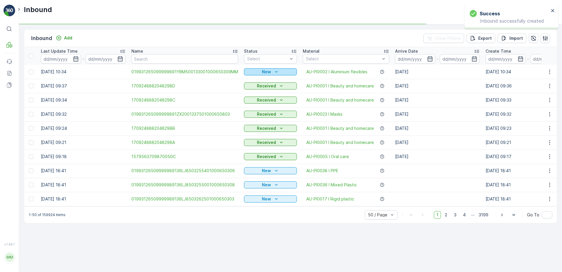
click at [271, 72] on div "New" at bounding box center [270, 72] width 48 height 6
click at [258, 89] on span "Scanned" at bounding box center [254, 89] width 17 height 6
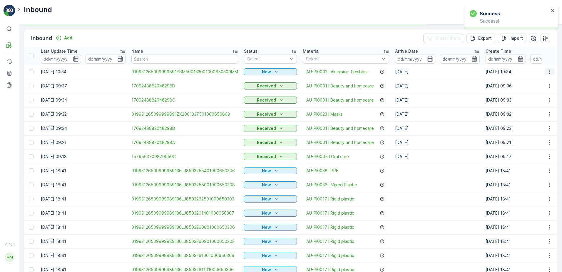
click at [550, 71] on icon "button" at bounding box center [550, 72] width 6 height 6
click at [547, 70] on icon "button" at bounding box center [550, 72] width 6 height 6
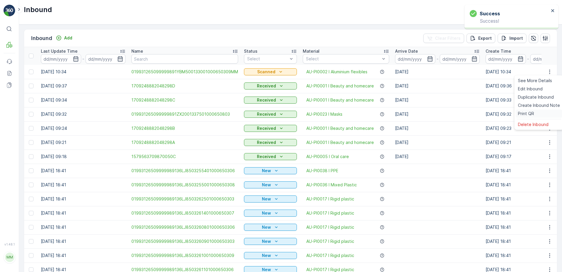
click at [536, 113] on div "Print QR" at bounding box center [539, 113] width 47 height 8
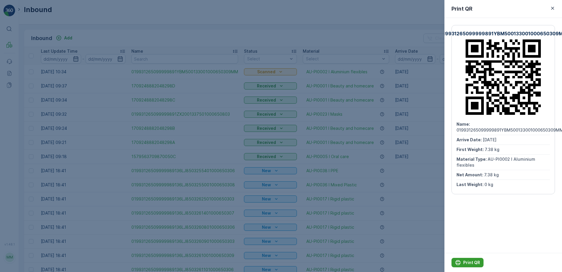
click at [462, 262] on div "Print QR" at bounding box center [467, 262] width 25 height 6
click at [553, 9] on icon "button" at bounding box center [552, 8] width 3 height 3
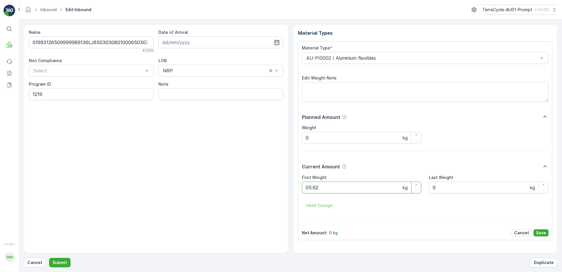
click button "Submit" at bounding box center [59, 262] width 21 height 9
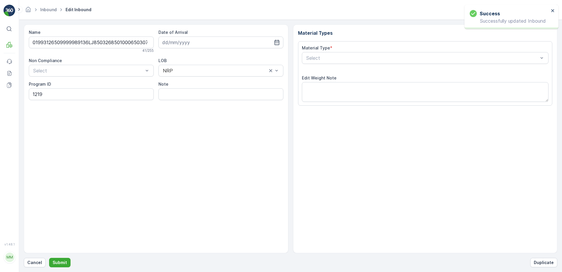
type input "[DATE]"
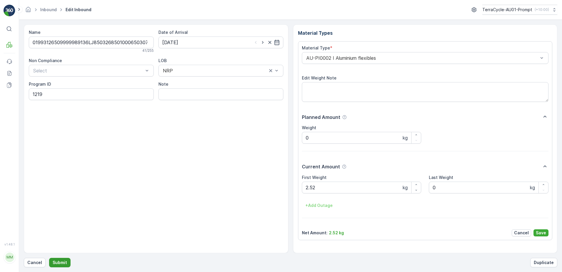
click at [62, 265] on p "Submit" at bounding box center [60, 262] width 14 height 6
click button "Submit" at bounding box center [59, 262] width 21 height 9
click at [44, 94] on ID "SW2-M" at bounding box center [91, 94] width 125 height 12
type ID "CS24-M"
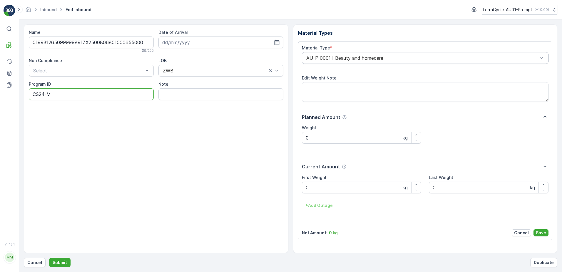
click at [305, 59] on div "AU-PI0001 I Beauty and homecare" at bounding box center [425, 58] width 247 height 12
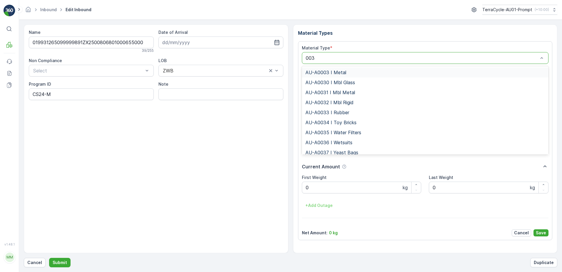
type input "0032"
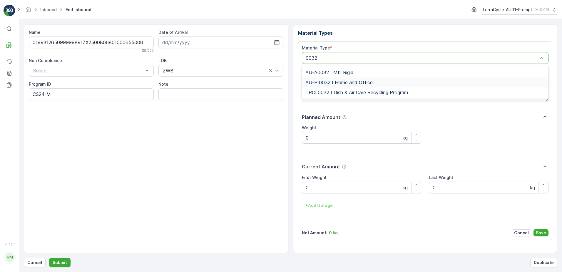
click at [356, 80] on span "AU-PI0032 I Home and Office" at bounding box center [338, 82] width 67 height 5
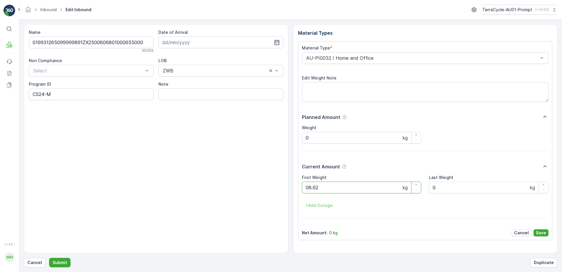
click button "Submit" at bounding box center [59, 262] width 21 height 9
click at [49, 258] on button "Submit" at bounding box center [59, 262] width 21 height 9
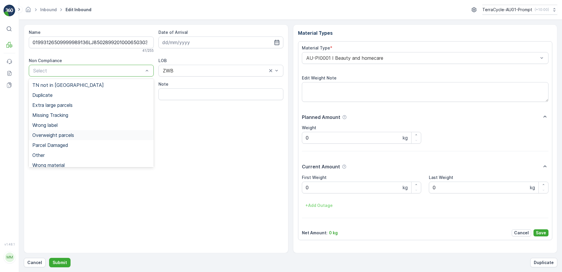
click at [62, 134] on span "Overweight parcels" at bounding box center [53, 134] width 42 height 5
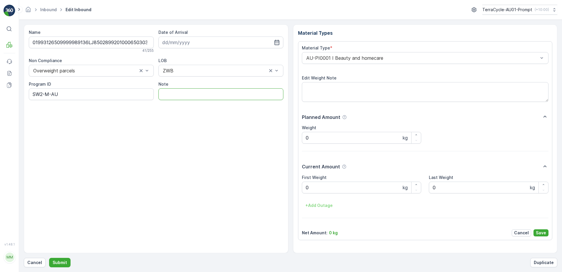
click at [174, 91] on input "Note" at bounding box center [220, 94] width 125 height 12
type input "BOX TOO HEAVY !!"
click at [312, 188] on Weight "0" at bounding box center [362, 187] width 120 height 12
click at [541, 233] on p "Save" at bounding box center [541, 233] width 10 height 6
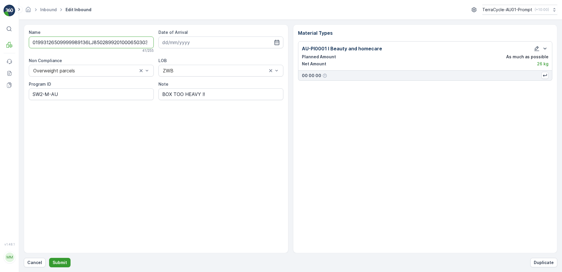
click at [62, 264] on p "Submit" at bounding box center [60, 262] width 14 height 6
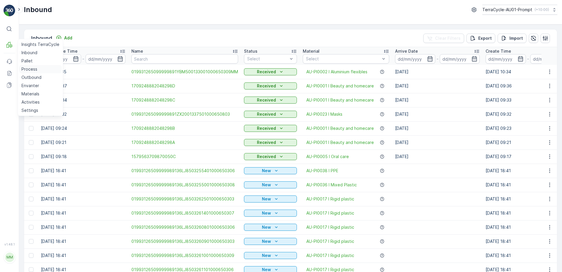
click at [35, 69] on p "Process" at bounding box center [29, 69] width 16 height 6
